Goal: Task Accomplishment & Management: Use online tool/utility

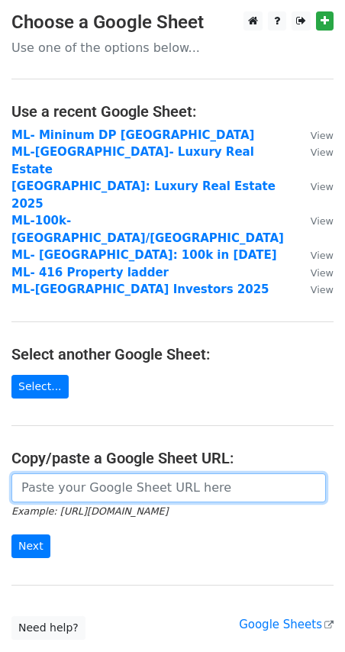
click at [50, 474] on input "url" at bounding box center [168, 488] width 315 height 29
paste input "[URL][DOMAIN_NAME]"
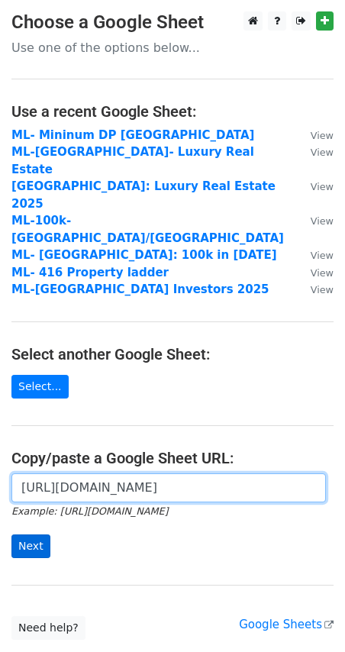
type input "[URL][DOMAIN_NAME]"
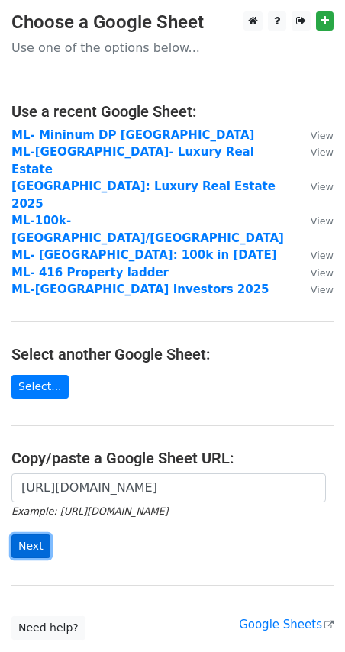
scroll to position [0, 0]
click at [28, 535] on input "Next" at bounding box center [30, 547] width 39 height 24
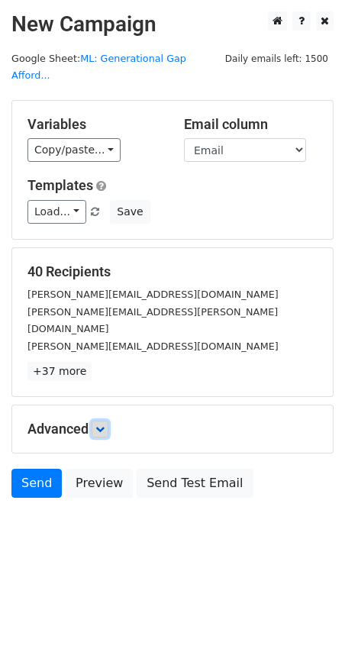
click at [98, 425] on icon at bounding box center [99, 429] width 9 height 9
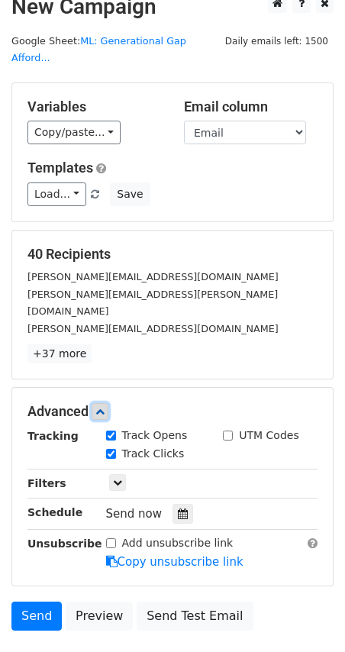
scroll to position [17, 0]
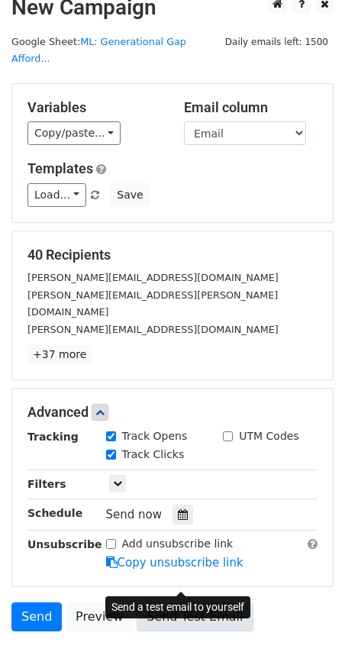
click at [173, 603] on link "Send Test Email" at bounding box center [195, 617] width 116 height 29
click at [193, 603] on link "Send Test Email" at bounding box center [195, 617] width 116 height 29
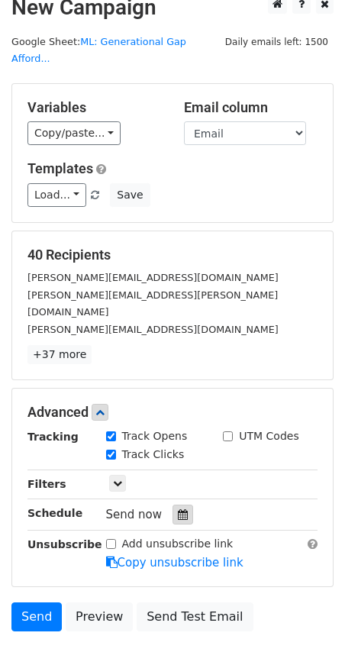
click at [180, 510] on icon at bounding box center [183, 515] width 10 height 11
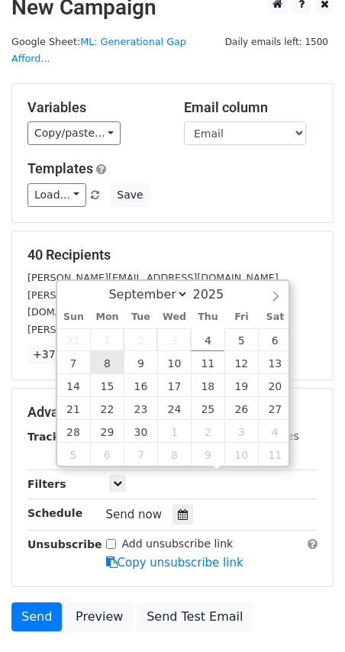
type input "[DATE] 12:00"
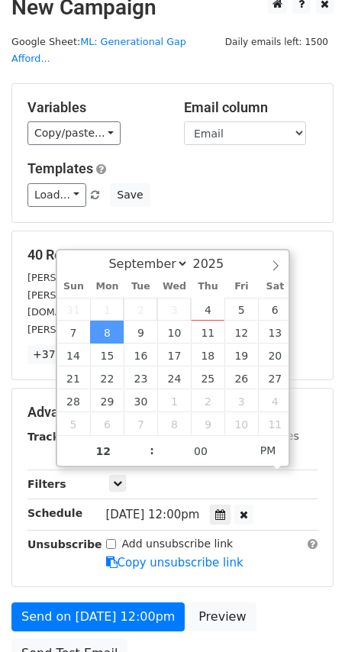
click at [185, 508] on span "[DATE] 12:00pm" at bounding box center [153, 515] width 94 height 14
click at [103, 448] on input "12" at bounding box center [103, 451] width 93 height 31
type input "7"
type input "[DATE] 07:00"
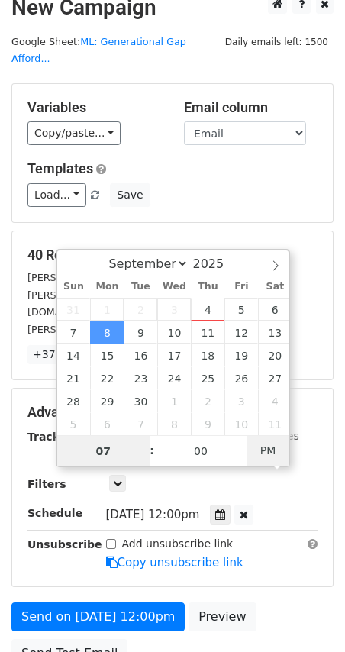
click at [269, 438] on span "PM" at bounding box center [269, 450] width 42 height 31
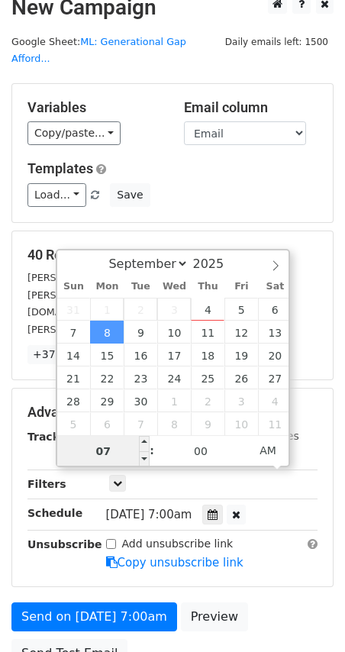
drag, startPoint x: 112, startPoint y: 451, endPoint x: 92, endPoint y: 451, distance: 20.6
click at [92, 451] on input "07" at bounding box center [103, 451] width 93 height 31
type input "8"
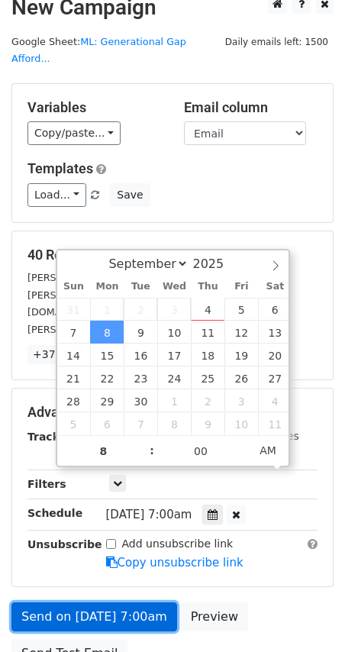
type input "[DATE] 08:00"
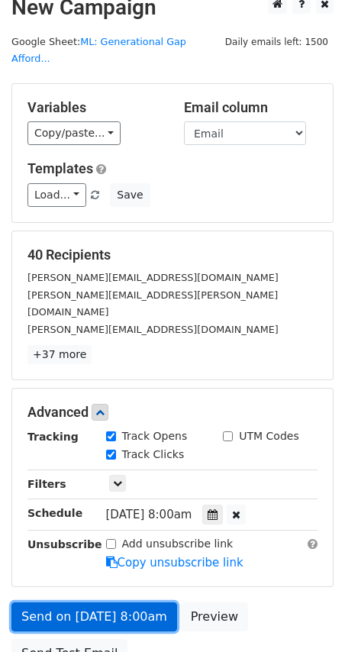
click at [123, 603] on link "Send on [DATE] 8:00am" at bounding box center [94, 617] width 166 height 29
